Goal: Information Seeking & Learning: Find specific fact

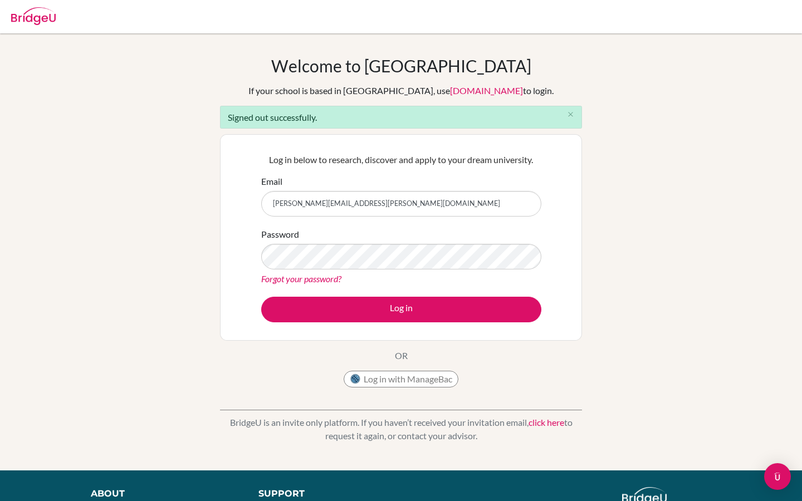
type input "[PERSON_NAME][EMAIL_ADDRESS][PERSON_NAME][DOMAIN_NAME]"
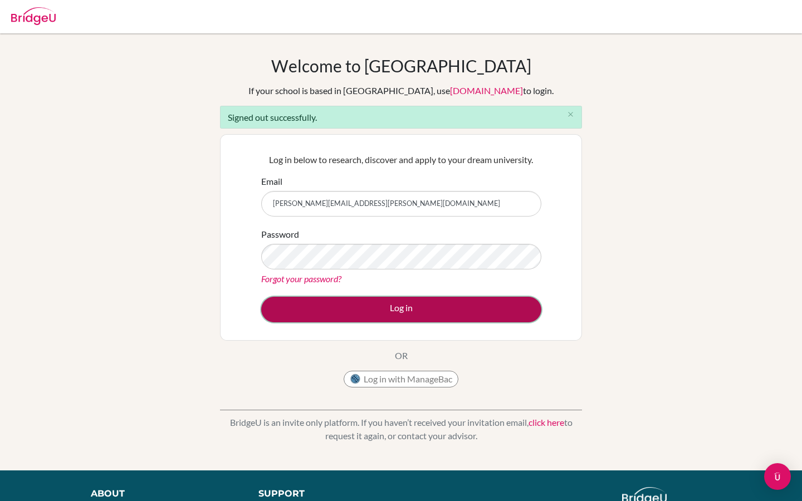
click at [352, 315] on button "Log in" at bounding box center [401, 310] width 280 height 26
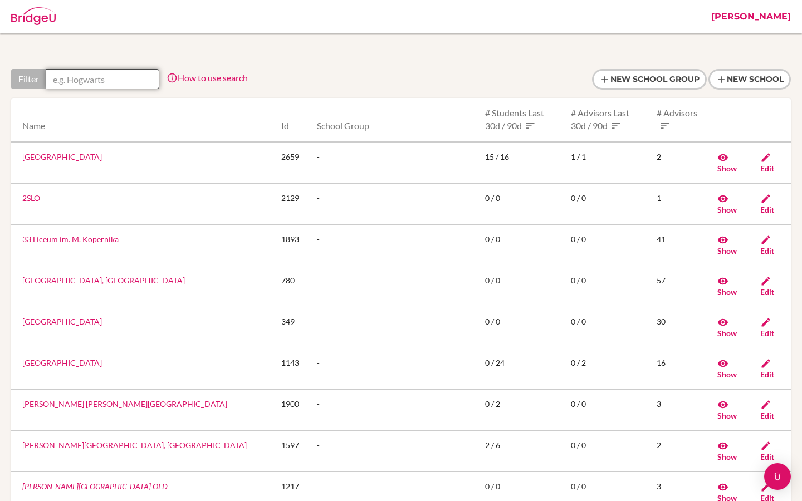
click at [89, 76] on input "text" at bounding box center [103, 79] width 114 height 20
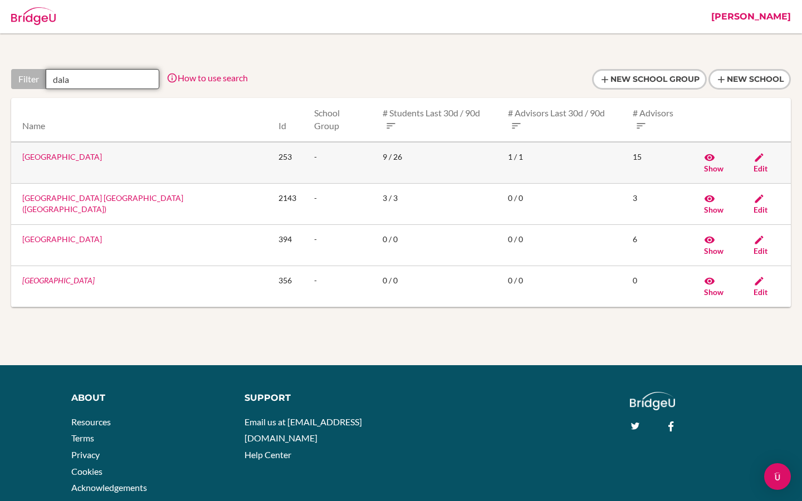
type input "dala"
click at [77, 152] on link "Dalat International School" at bounding box center [62, 156] width 80 height 9
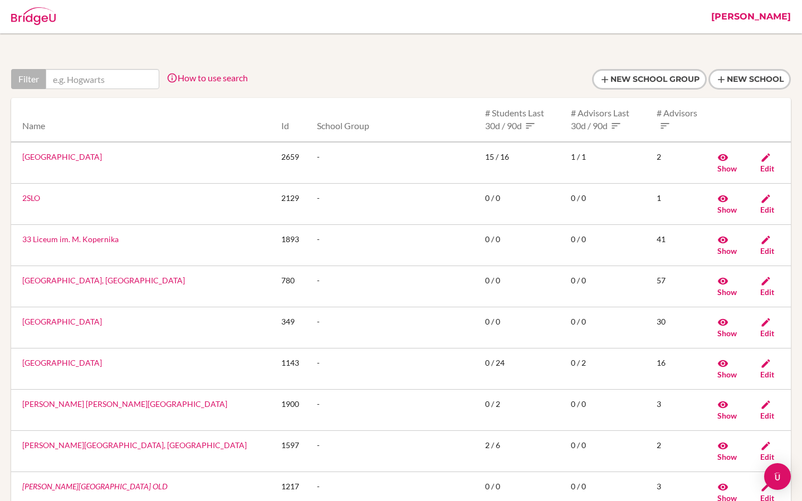
click at [778, 19] on link "Riya" at bounding box center [751, 16] width 91 height 33
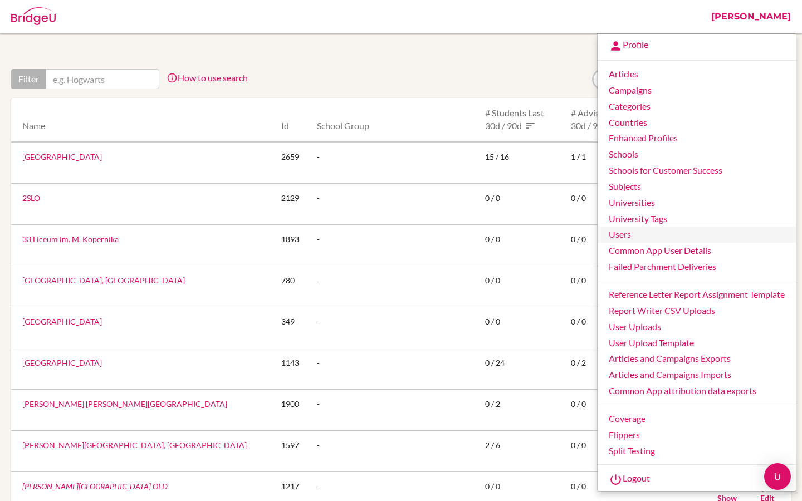
click at [625, 233] on link "Users" at bounding box center [697, 235] width 198 height 16
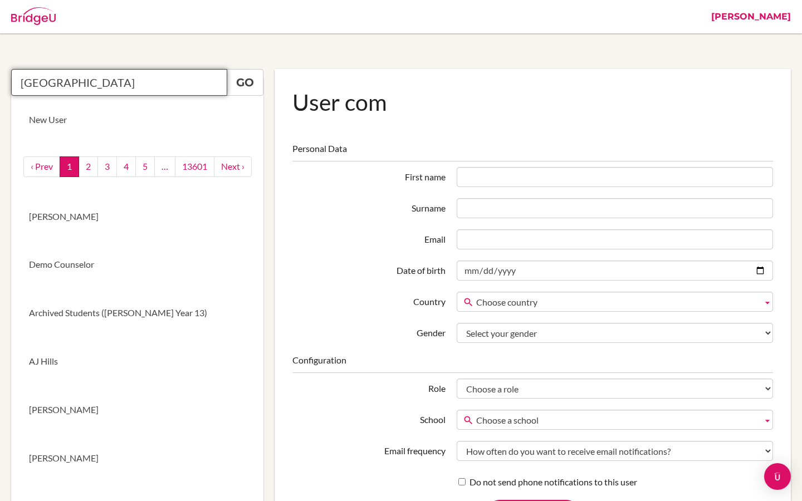
type input "annedalat"
drag, startPoint x: 90, startPoint y: 81, endPoint x: 12, endPoint y: 81, distance: 78.6
click at [12, 81] on input "annedalat" at bounding box center [119, 82] width 216 height 27
click at [135, 89] on input "text" at bounding box center [119, 82] width 216 height 27
paste input "ajones@dalat.org>"
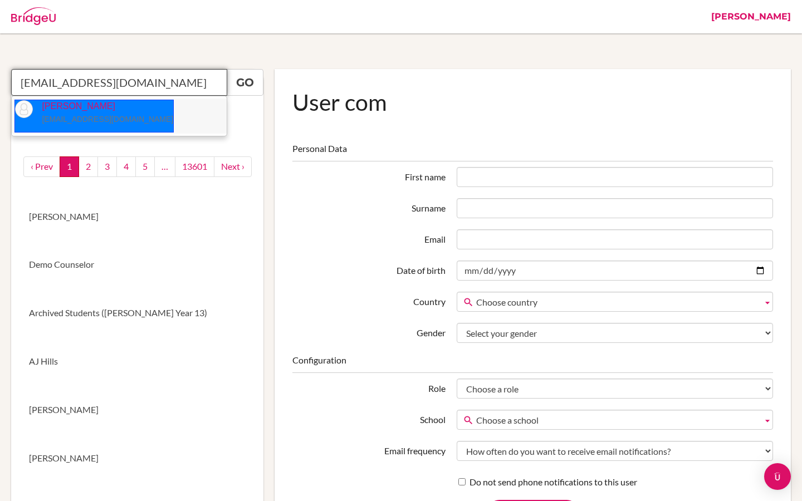
click at [74, 112] on p "Anne Jones ajones@dalat.org" at bounding box center [103, 113] width 140 height 26
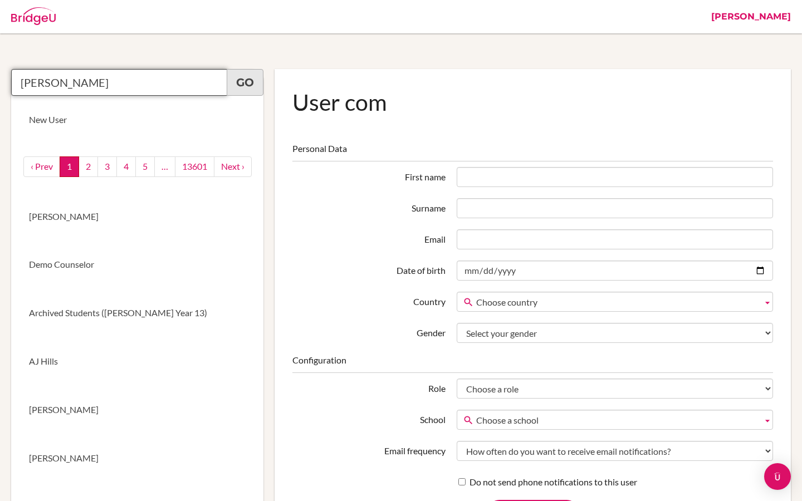
type input "Anne Jones"
click at [250, 90] on link "Go" at bounding box center [245, 82] width 37 height 27
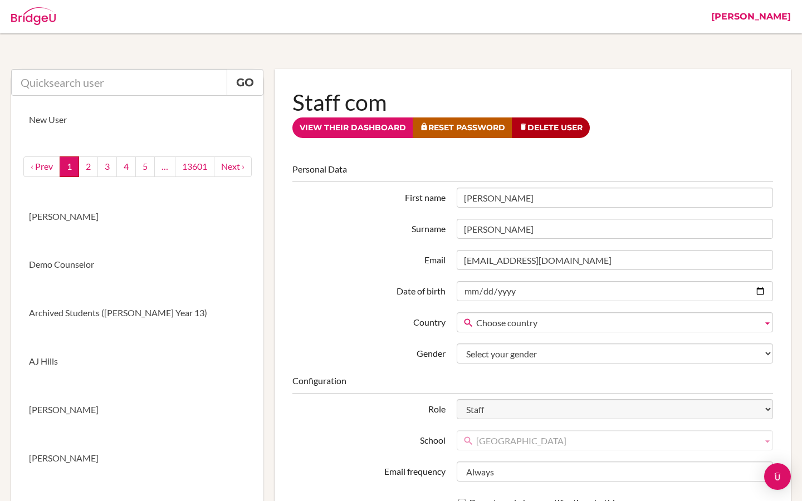
click at [787, 16] on link "[PERSON_NAME]" at bounding box center [751, 16] width 91 height 33
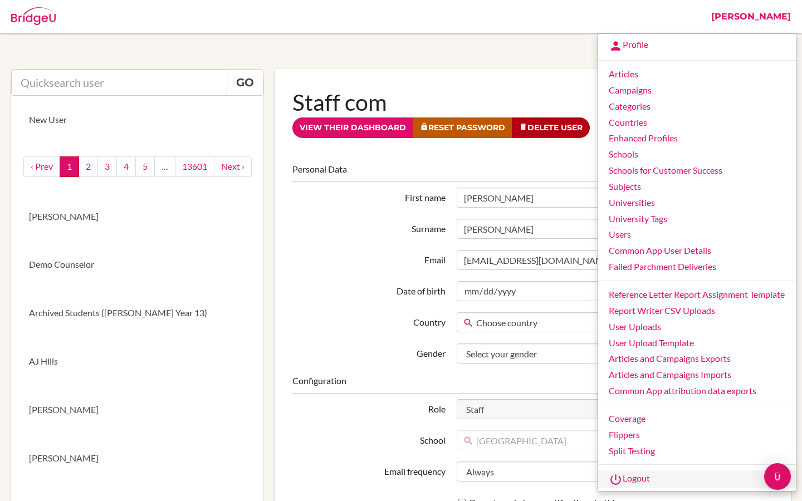
click at [621, 481] on link "Logout" at bounding box center [697, 480] width 198 height 18
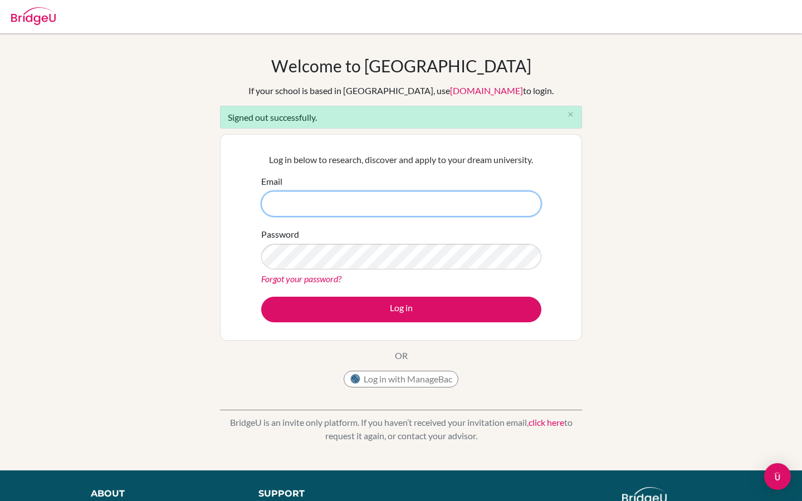
click at [326, 205] on input "Email" at bounding box center [401, 204] width 280 height 26
paste input "[PERSON_NAME][EMAIL_ADDRESS][PERSON_NAME][DOMAIN_NAME]"
type input "[PERSON_NAME][EMAIL_ADDRESS][PERSON_NAME][DOMAIN_NAME]"
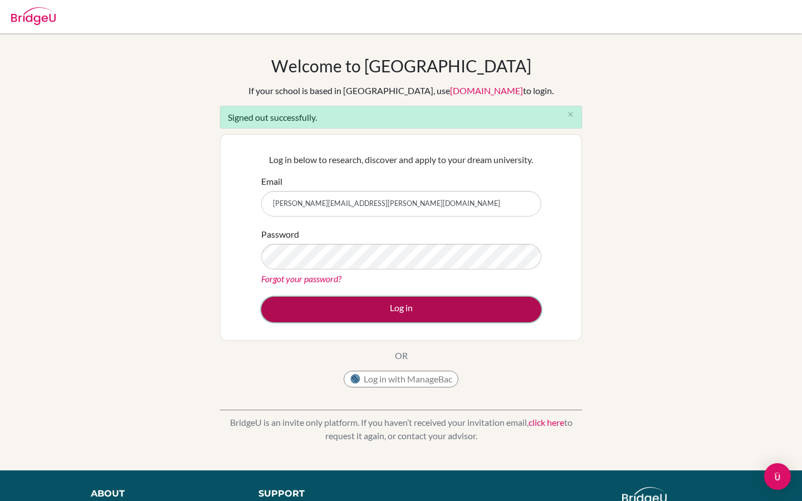
click at [333, 303] on button "Log in" at bounding box center [401, 310] width 280 height 26
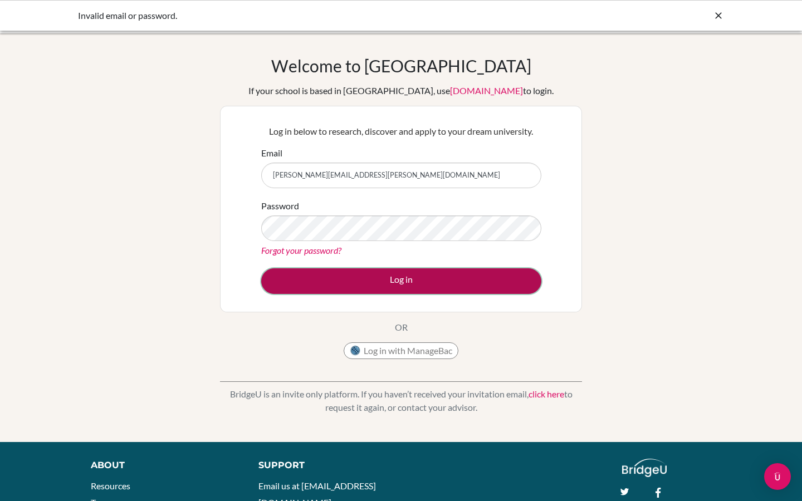
click at [360, 281] on button "Log in" at bounding box center [401, 282] width 280 height 26
